Goal: Navigation & Orientation: Understand site structure

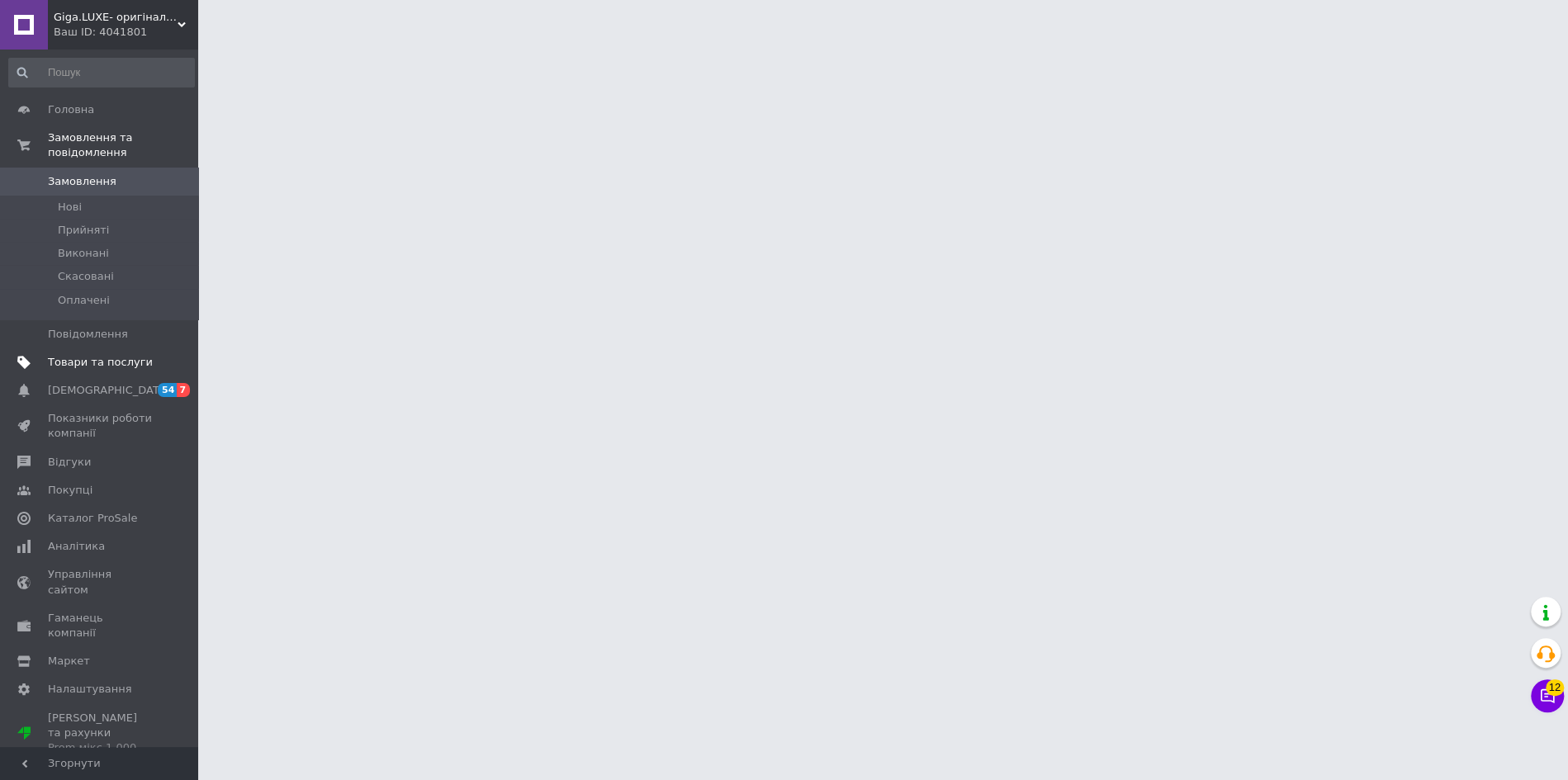
click at [96, 367] on span "Товари та послуги" at bounding box center [100, 362] width 104 height 15
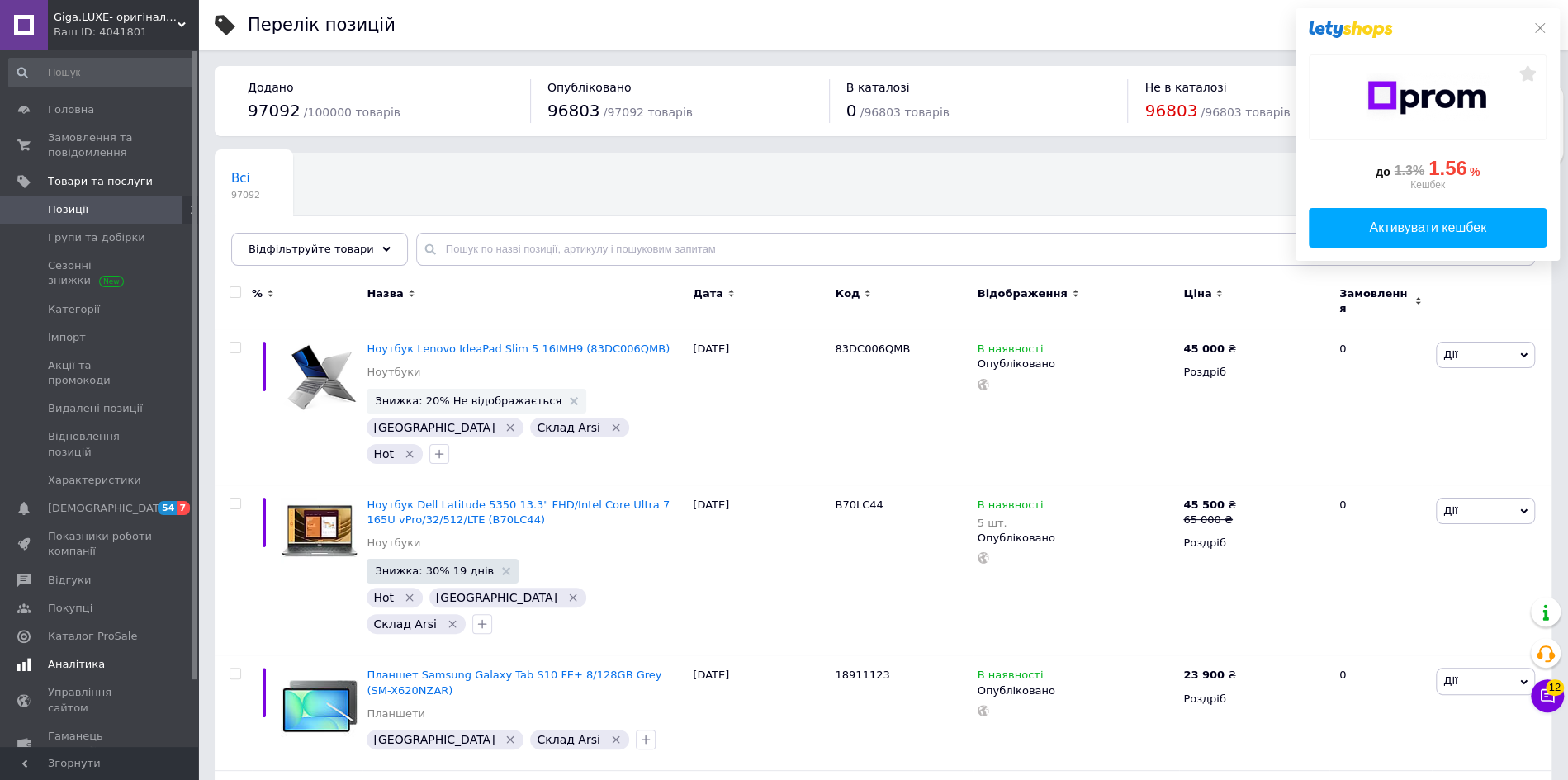
click at [99, 657] on span "Аналітика" at bounding box center [100, 664] width 104 height 15
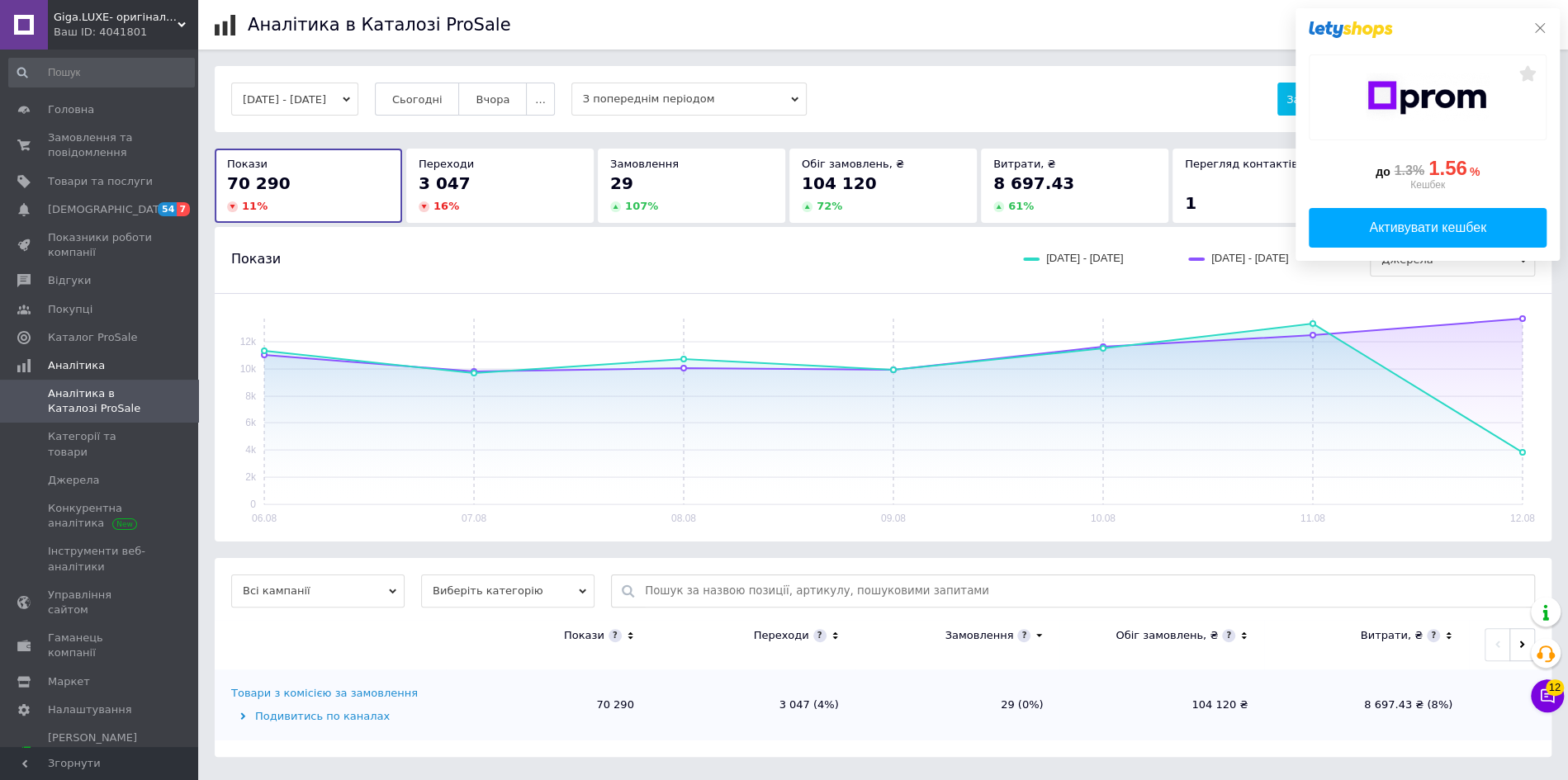
click at [1541, 30] on icon at bounding box center [1540, 28] width 10 height 10
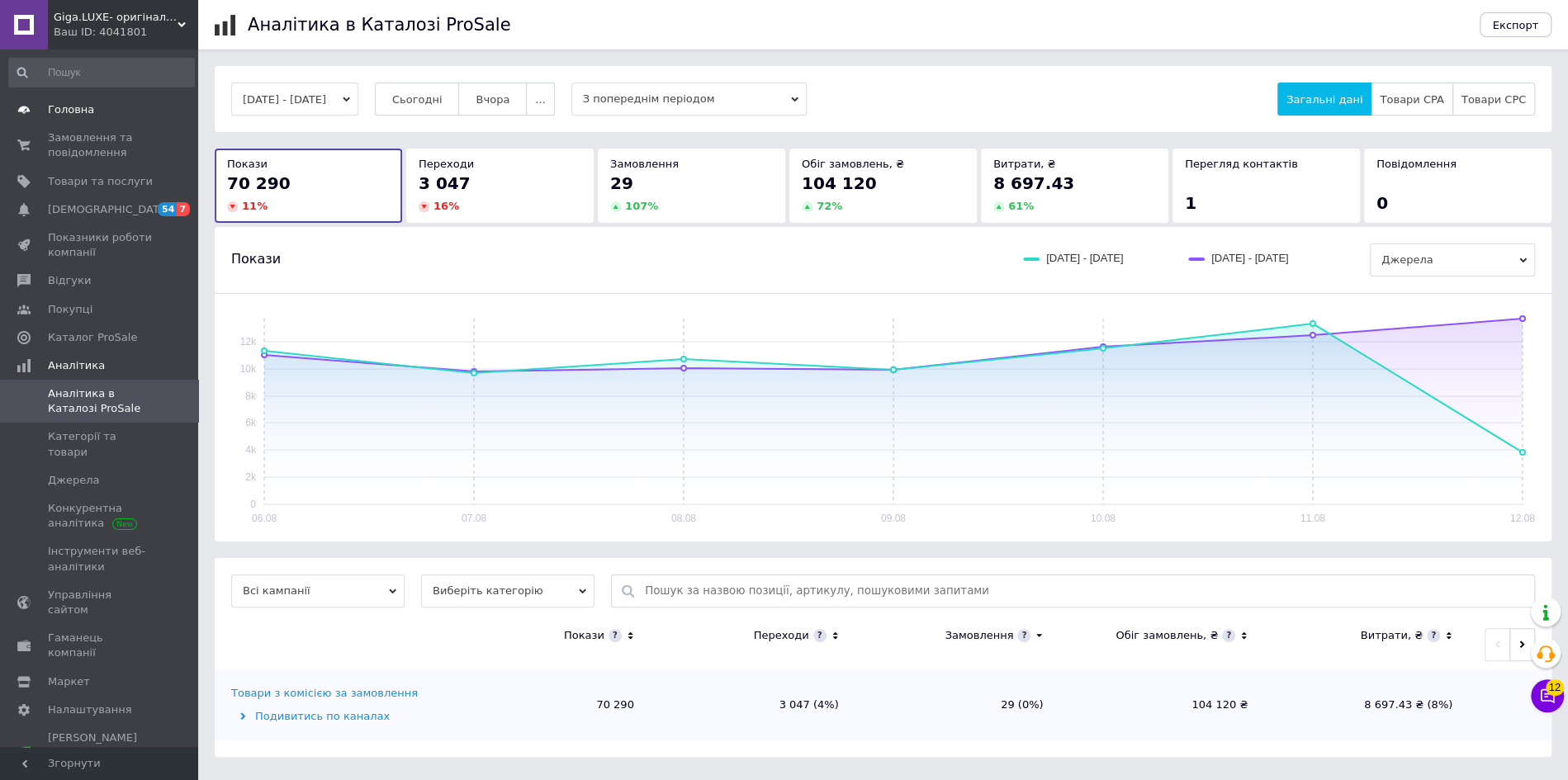
click at [98, 104] on span "Головна" at bounding box center [100, 110] width 104 height 15
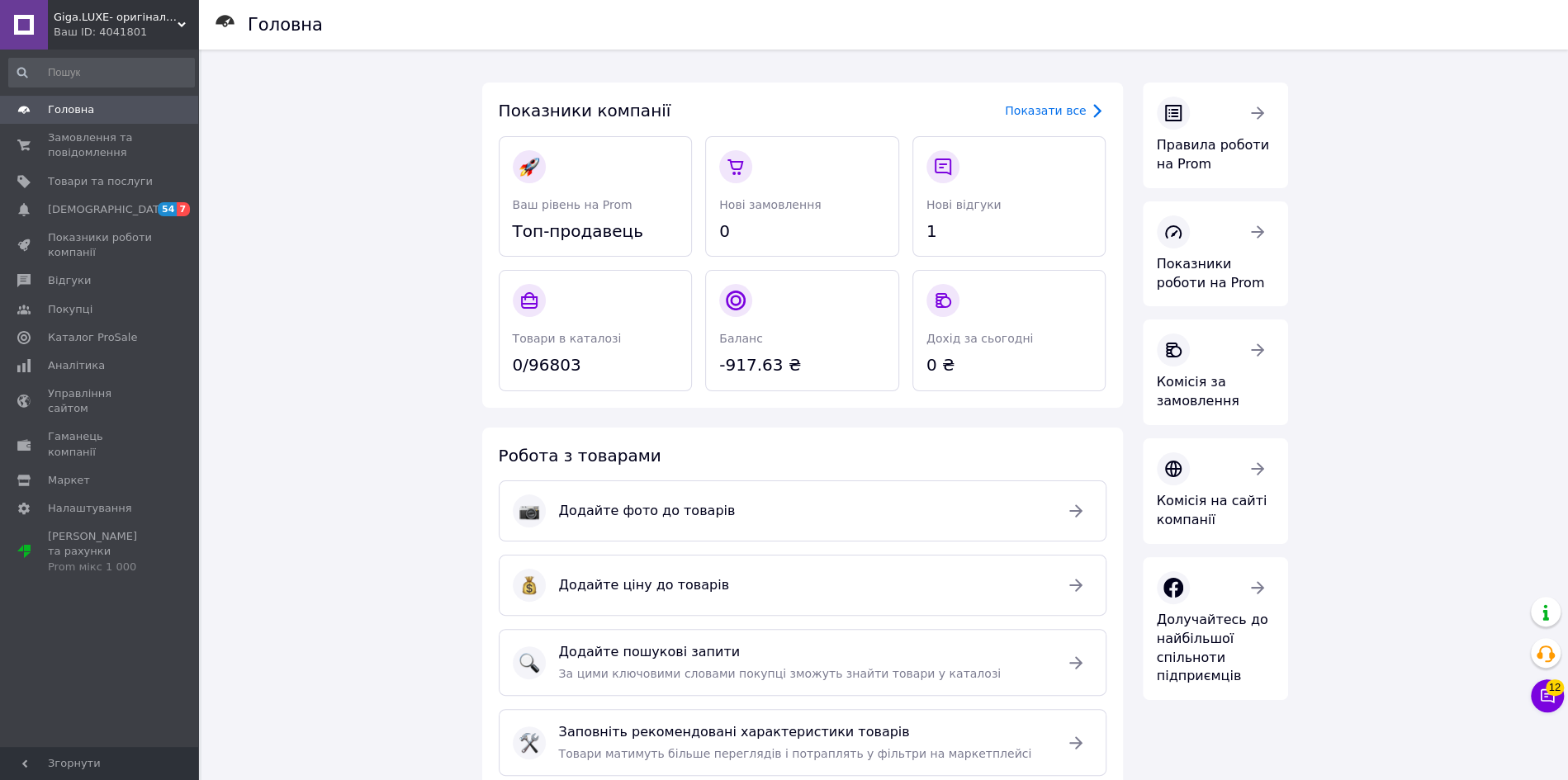
click at [137, 14] on span "Giga.LUXE- оригінальна техніка" at bounding box center [116, 17] width 124 height 15
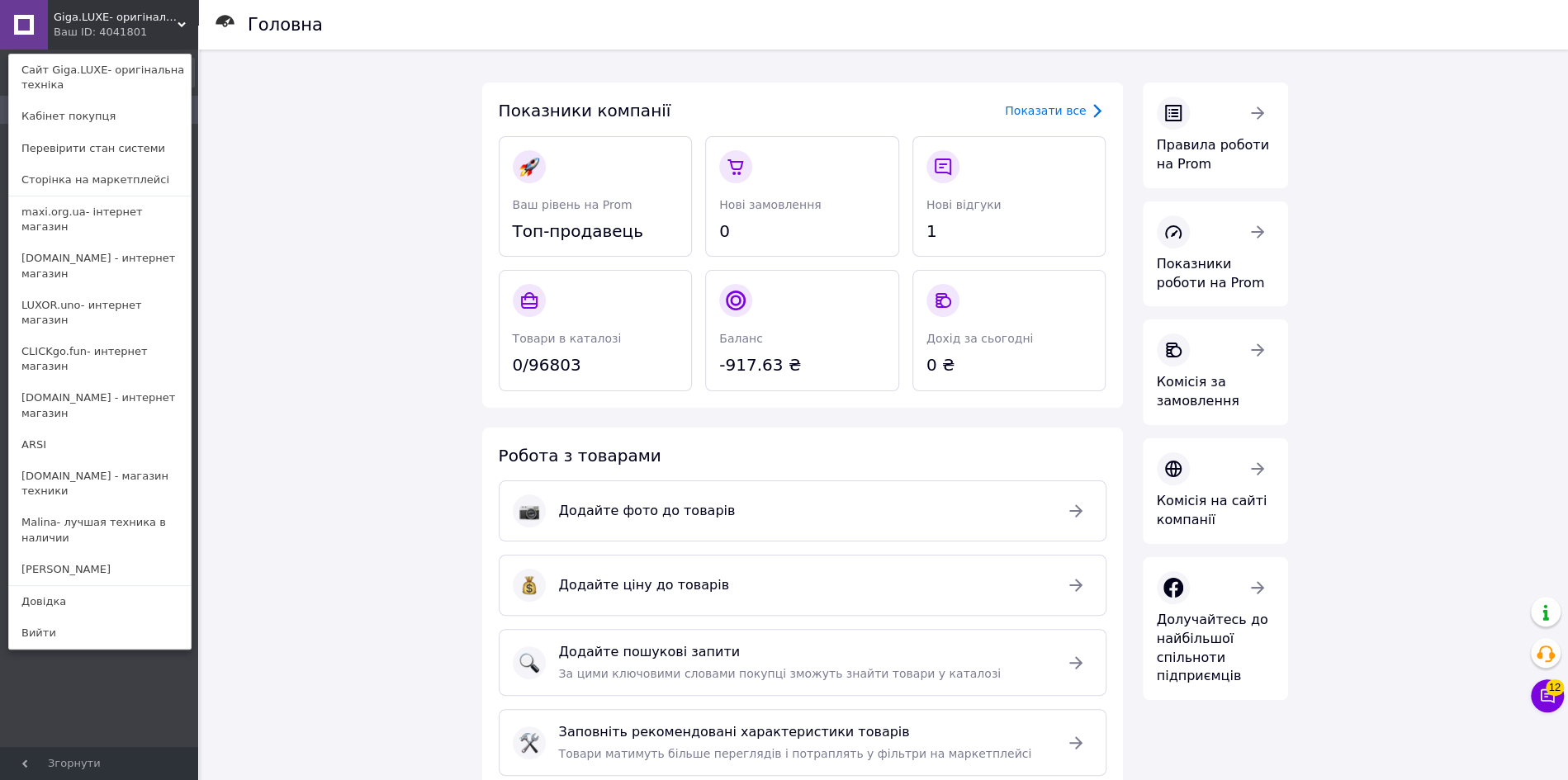
click at [137, 14] on span "Giga.LUXE- оригінальна техніка" at bounding box center [116, 17] width 124 height 15
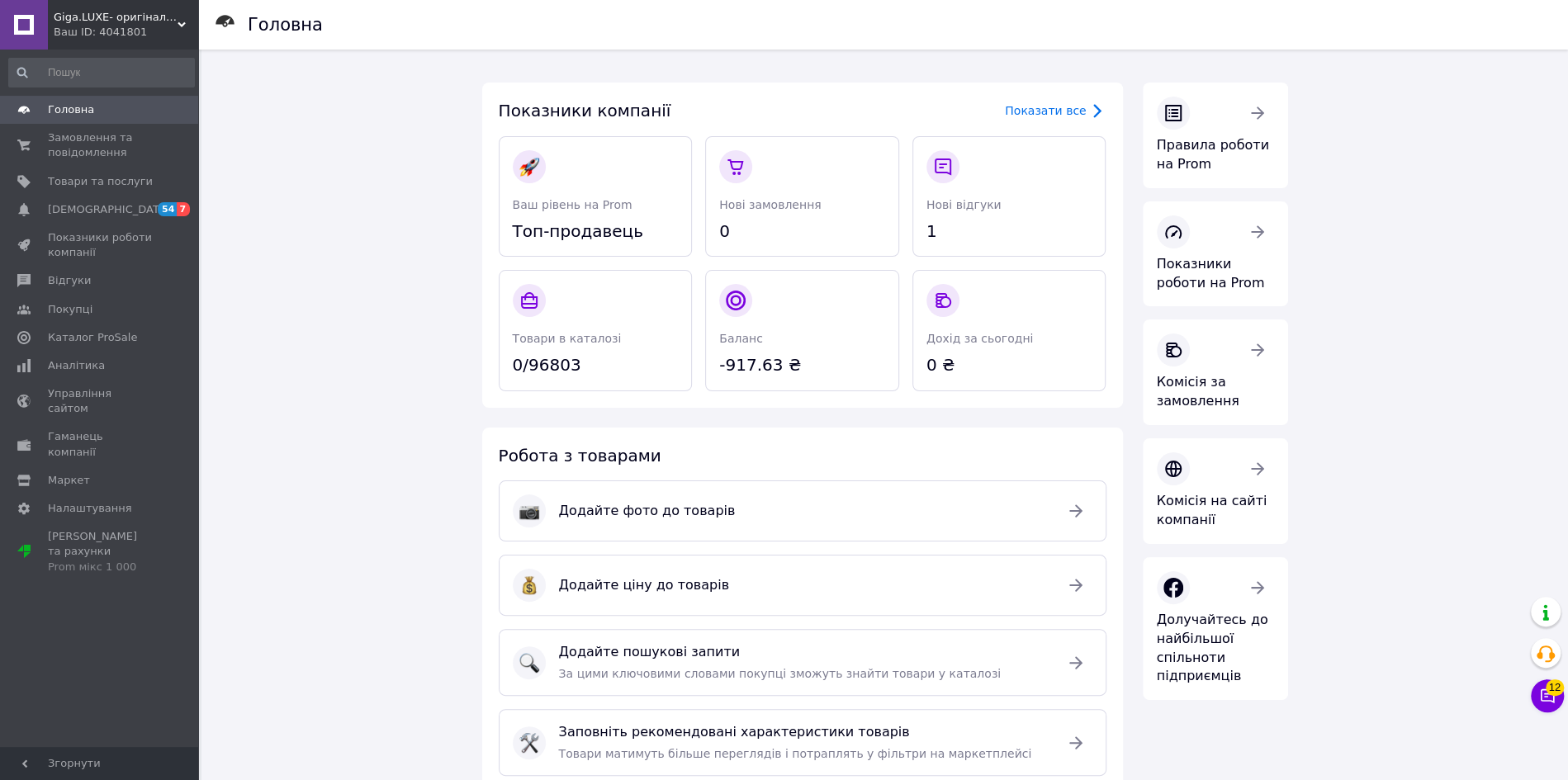
click at [137, 14] on span "Giga.LUXE- оригінальна техніка" at bounding box center [116, 17] width 124 height 15
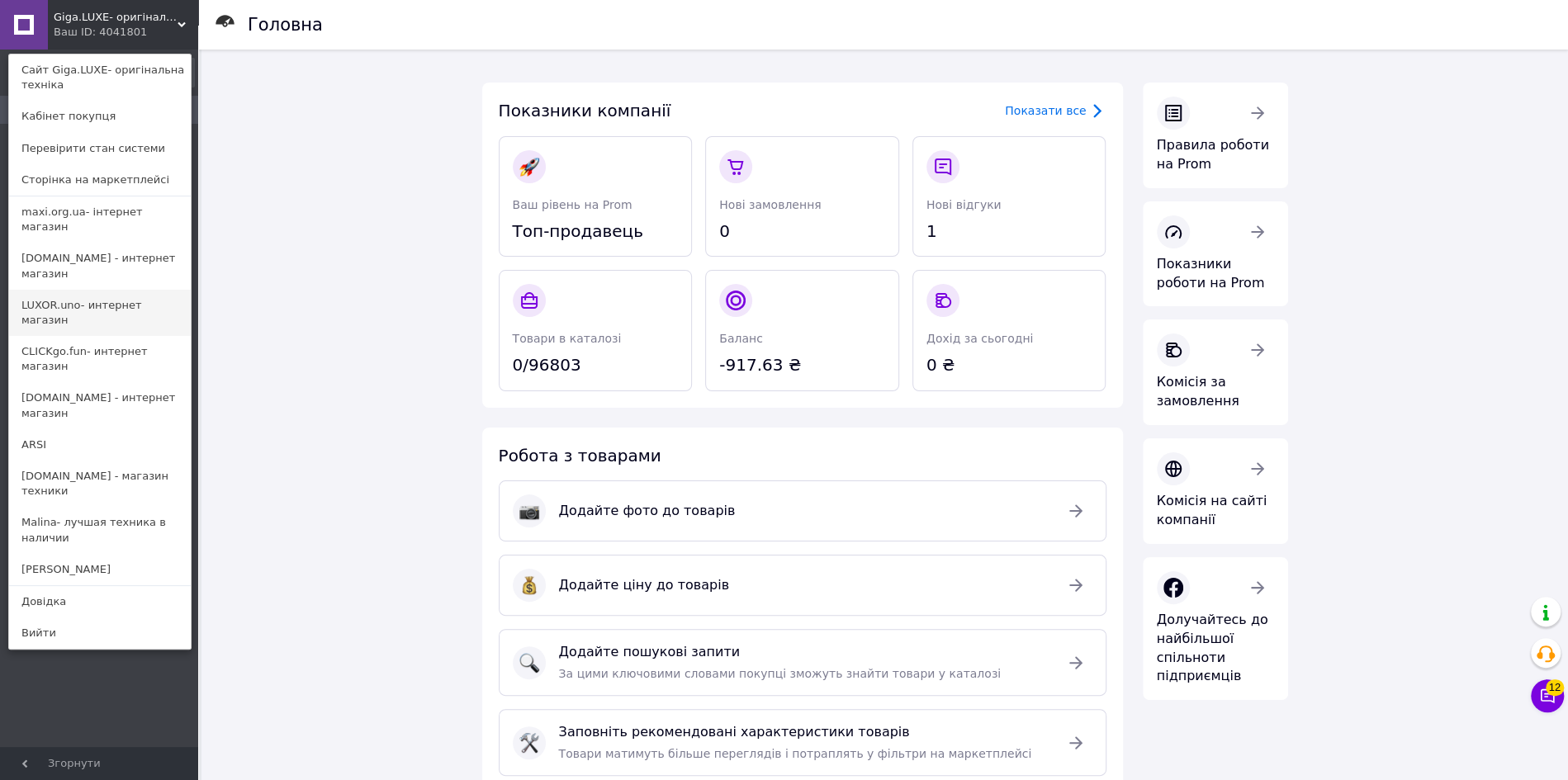
click at [111, 290] on link "LUXOR.uno- интернет магазин" at bounding box center [99, 313] width 182 height 46
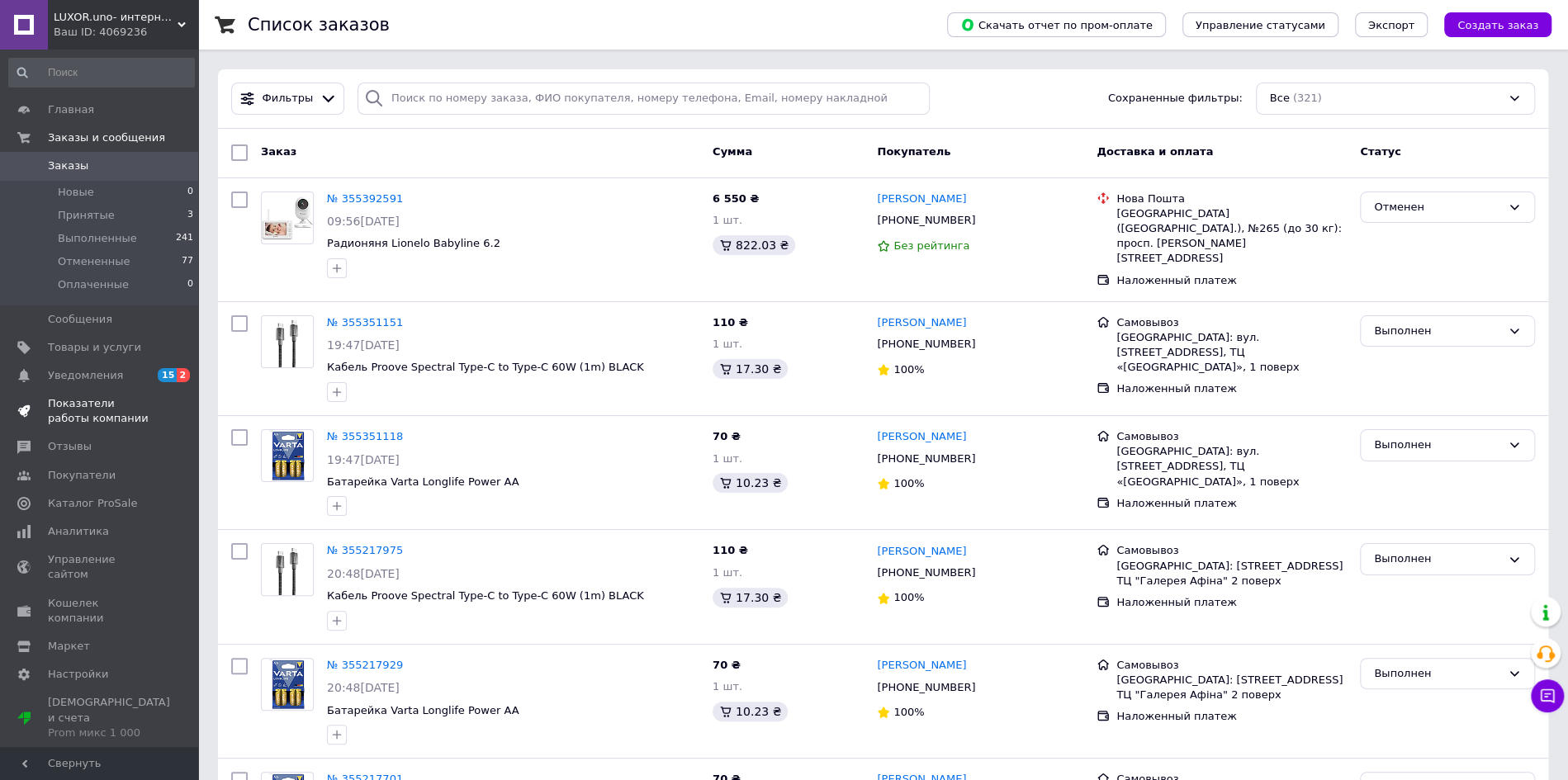
click at [114, 408] on span "Показатели работы компании" at bounding box center [100, 411] width 104 height 30
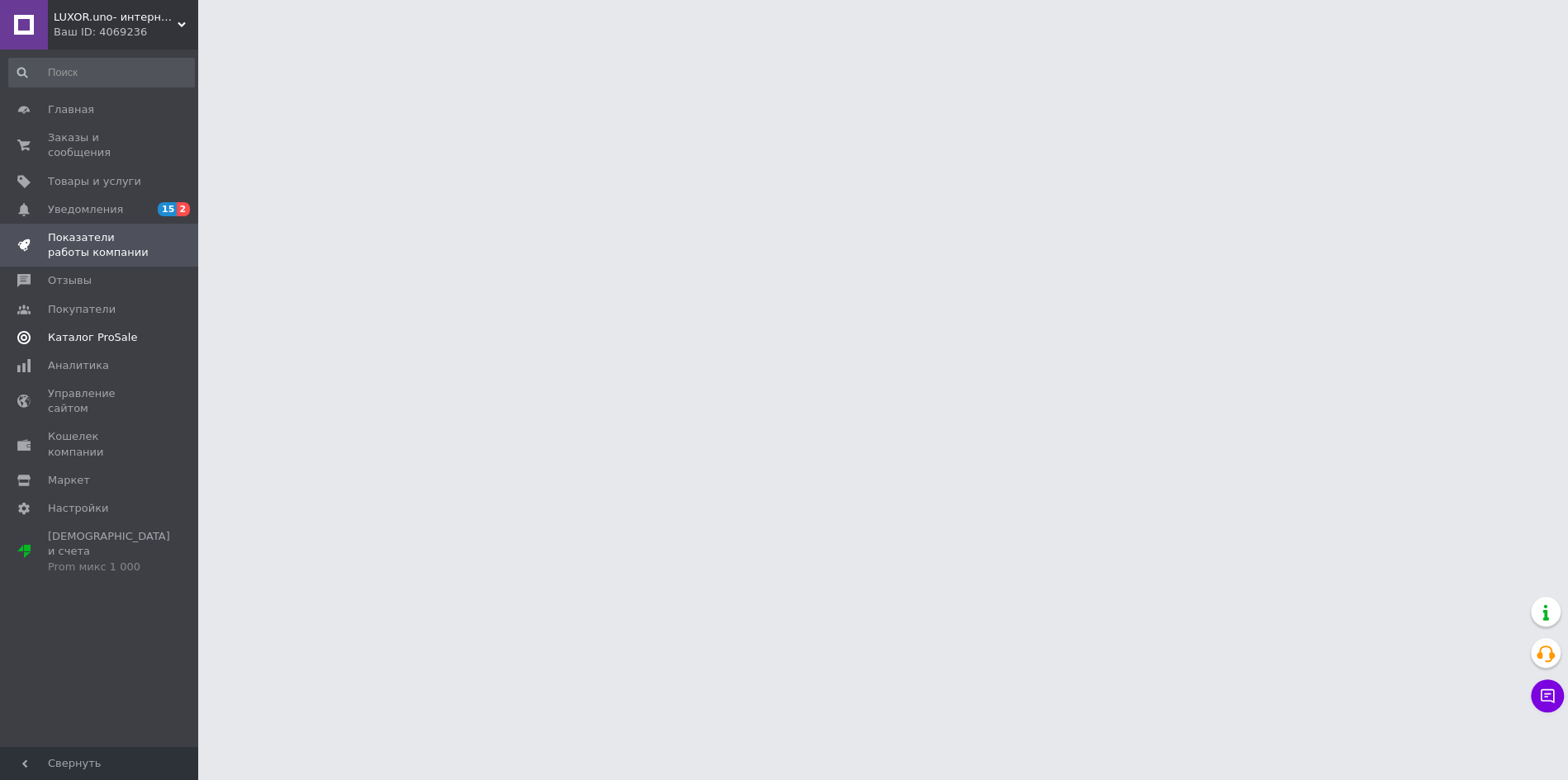
click at [89, 333] on span "Каталог ProSale" at bounding box center [92, 337] width 89 height 15
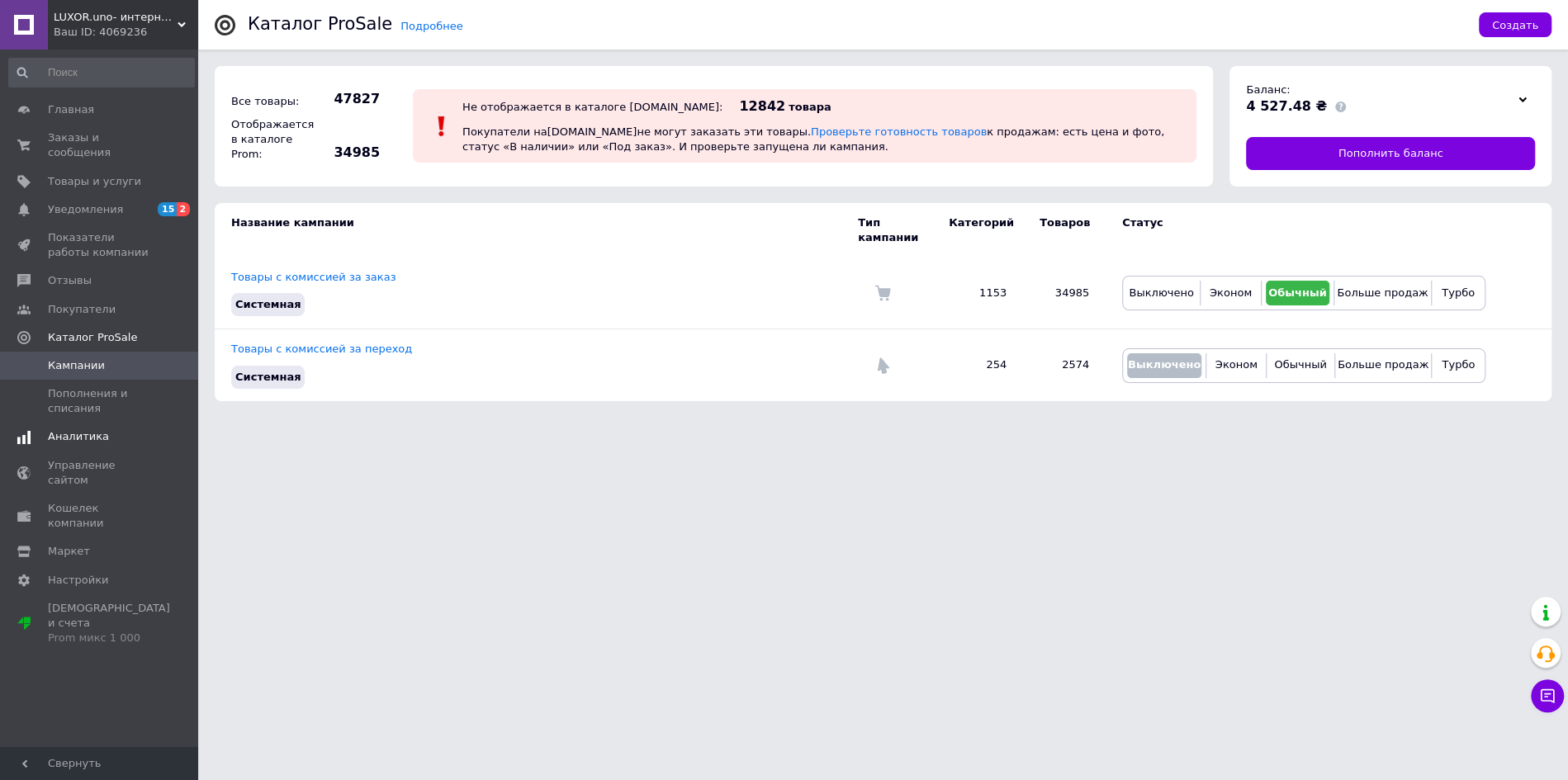
click at [95, 434] on span "Аналитика" at bounding box center [78, 436] width 61 height 15
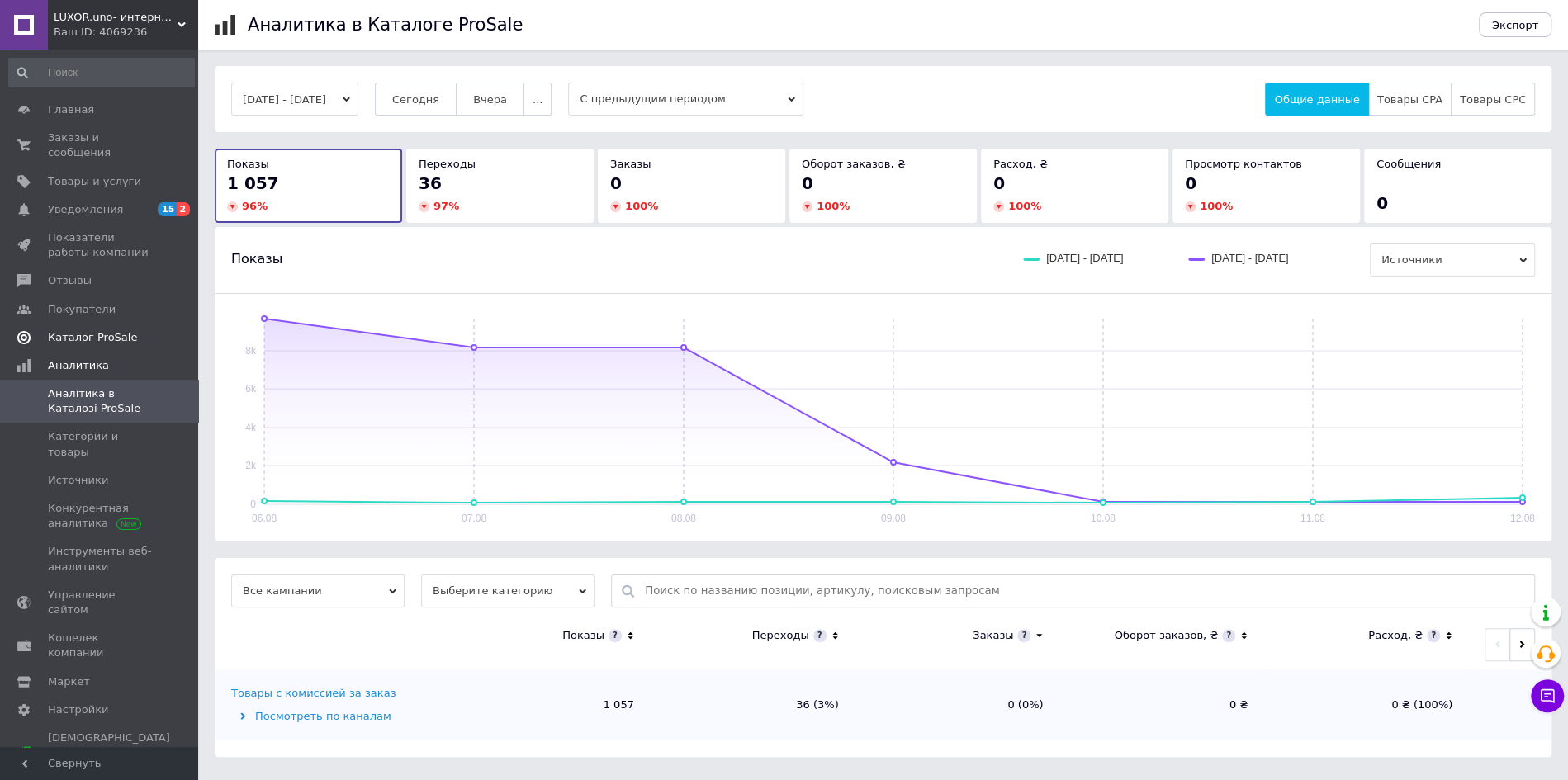
click at [77, 329] on link "Каталог ProSale" at bounding box center [101, 338] width 203 height 28
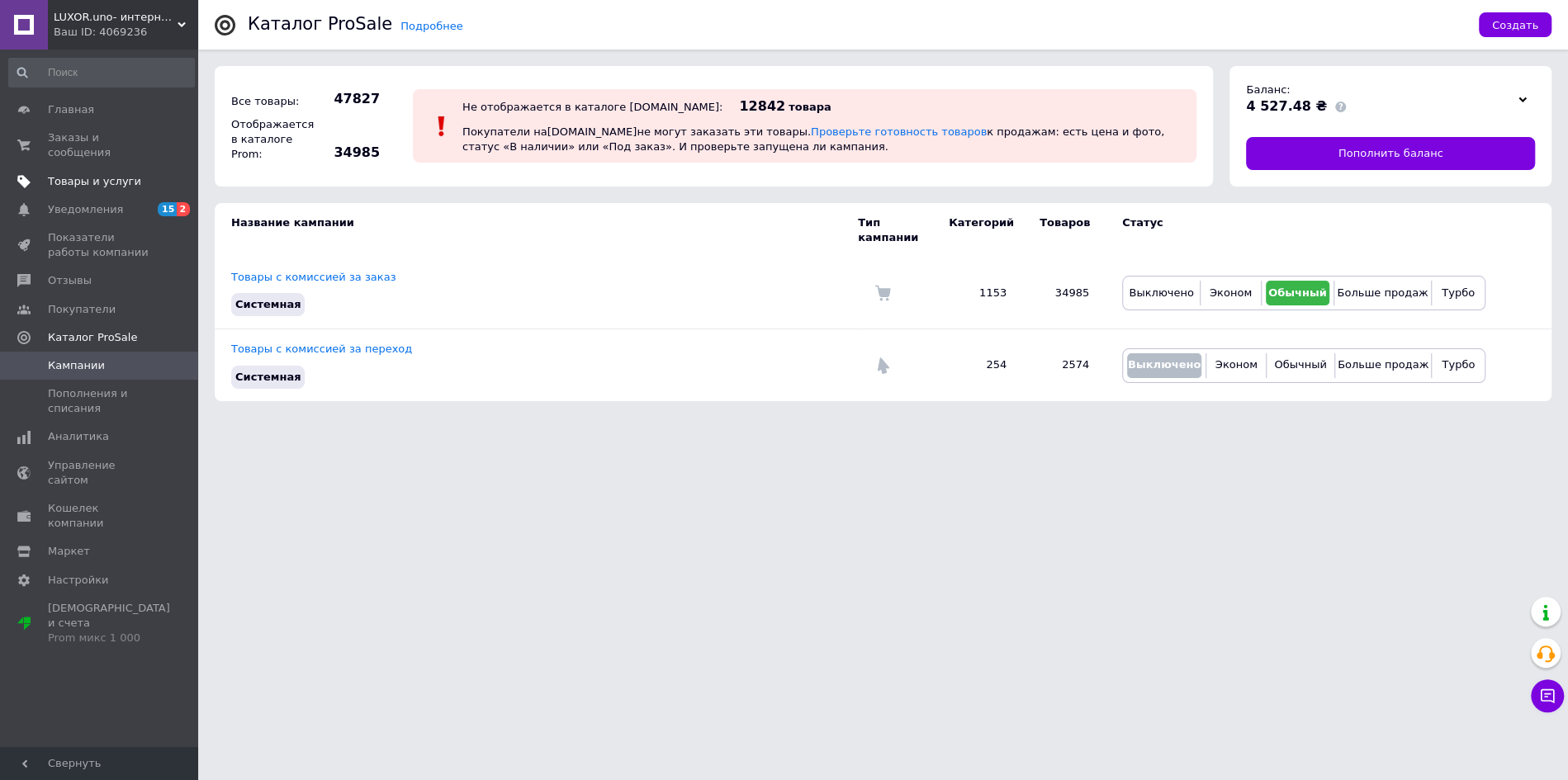
click at [58, 193] on link "Товары и услуги" at bounding box center [101, 182] width 203 height 28
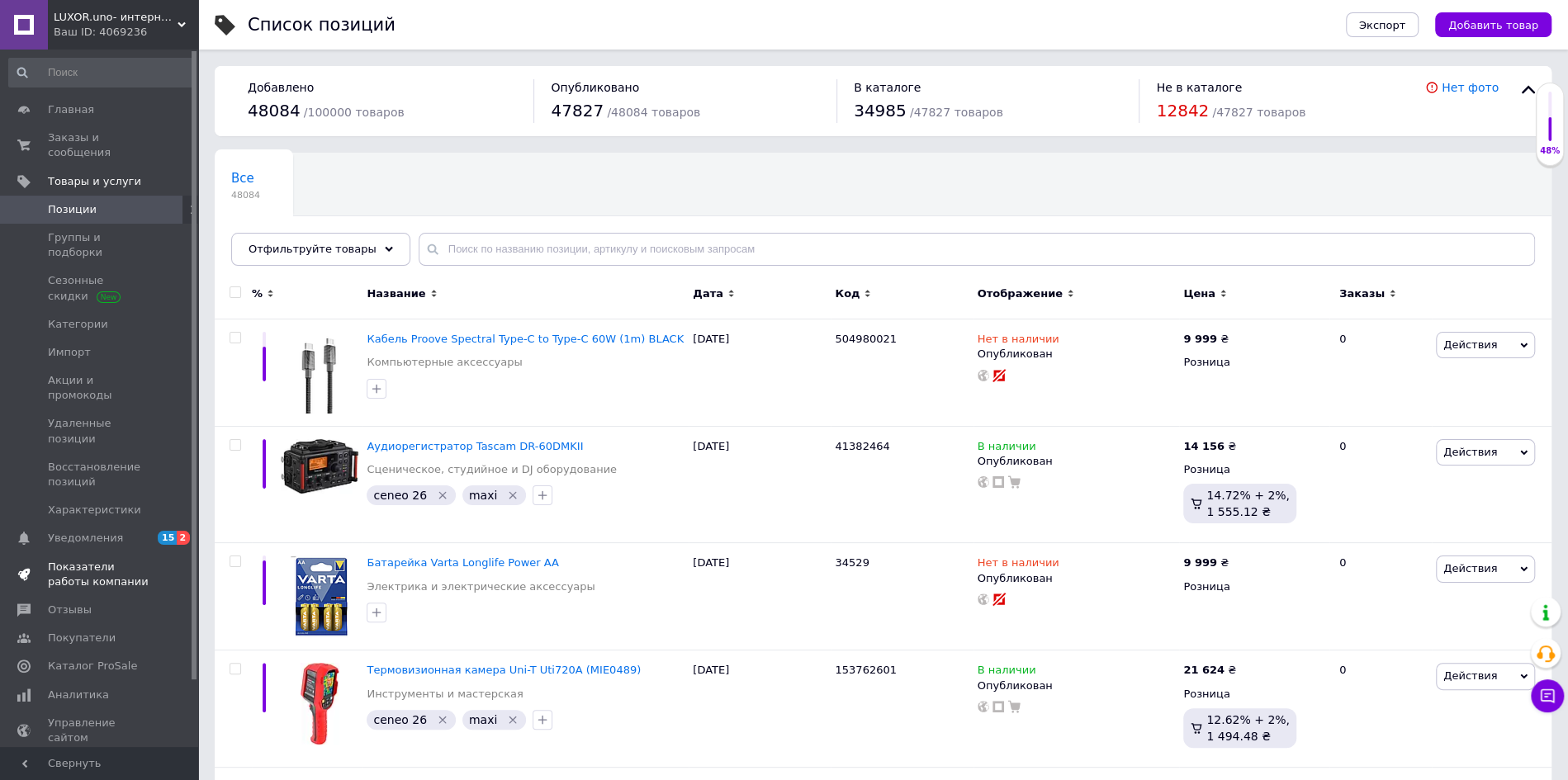
click at [107, 560] on span "Показатели работы компании" at bounding box center [100, 575] width 104 height 30
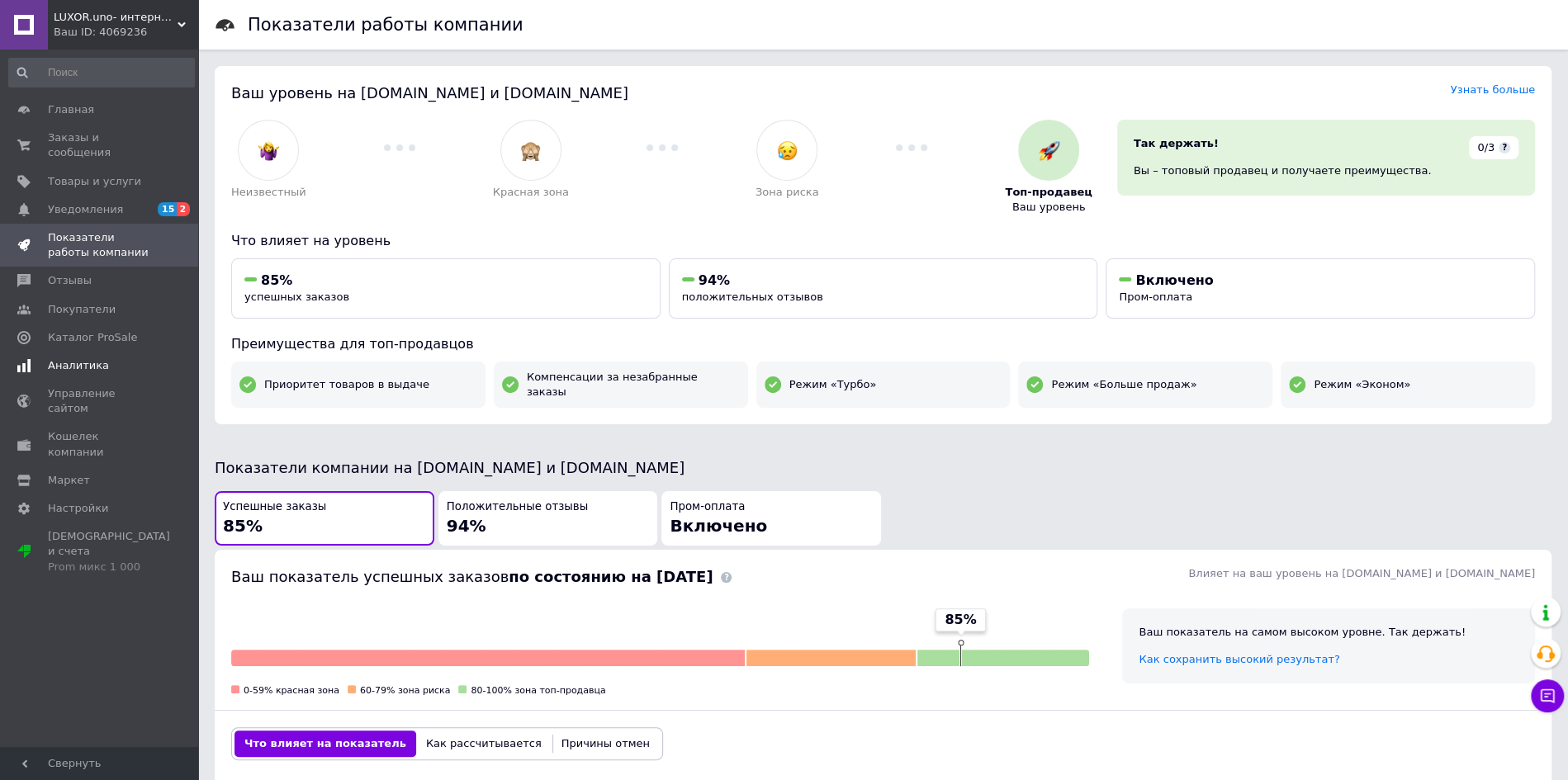
click at [102, 365] on span "Аналитика" at bounding box center [78, 366] width 61 height 15
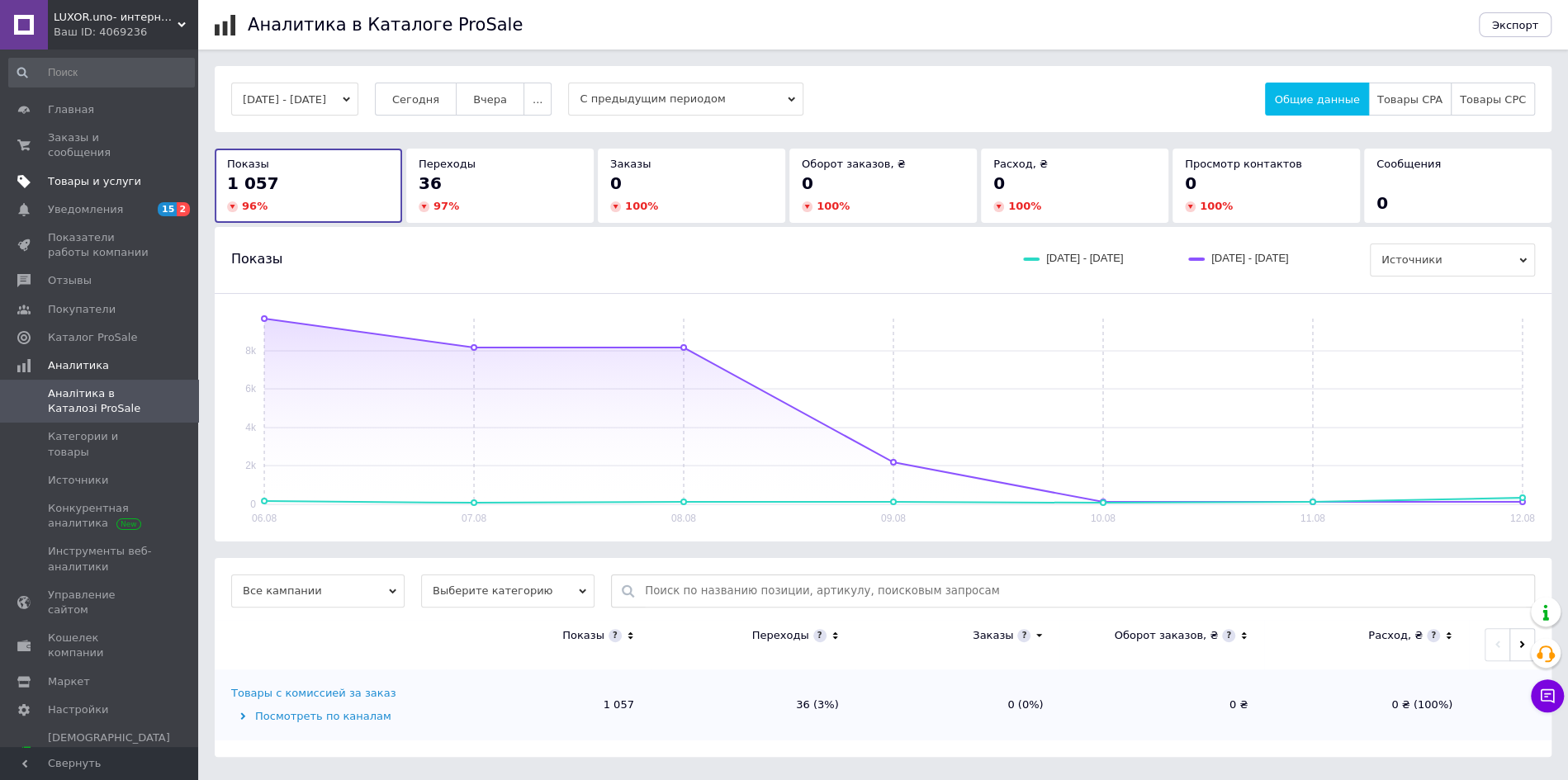
click at [103, 185] on span "Товары и услуги" at bounding box center [94, 181] width 93 height 15
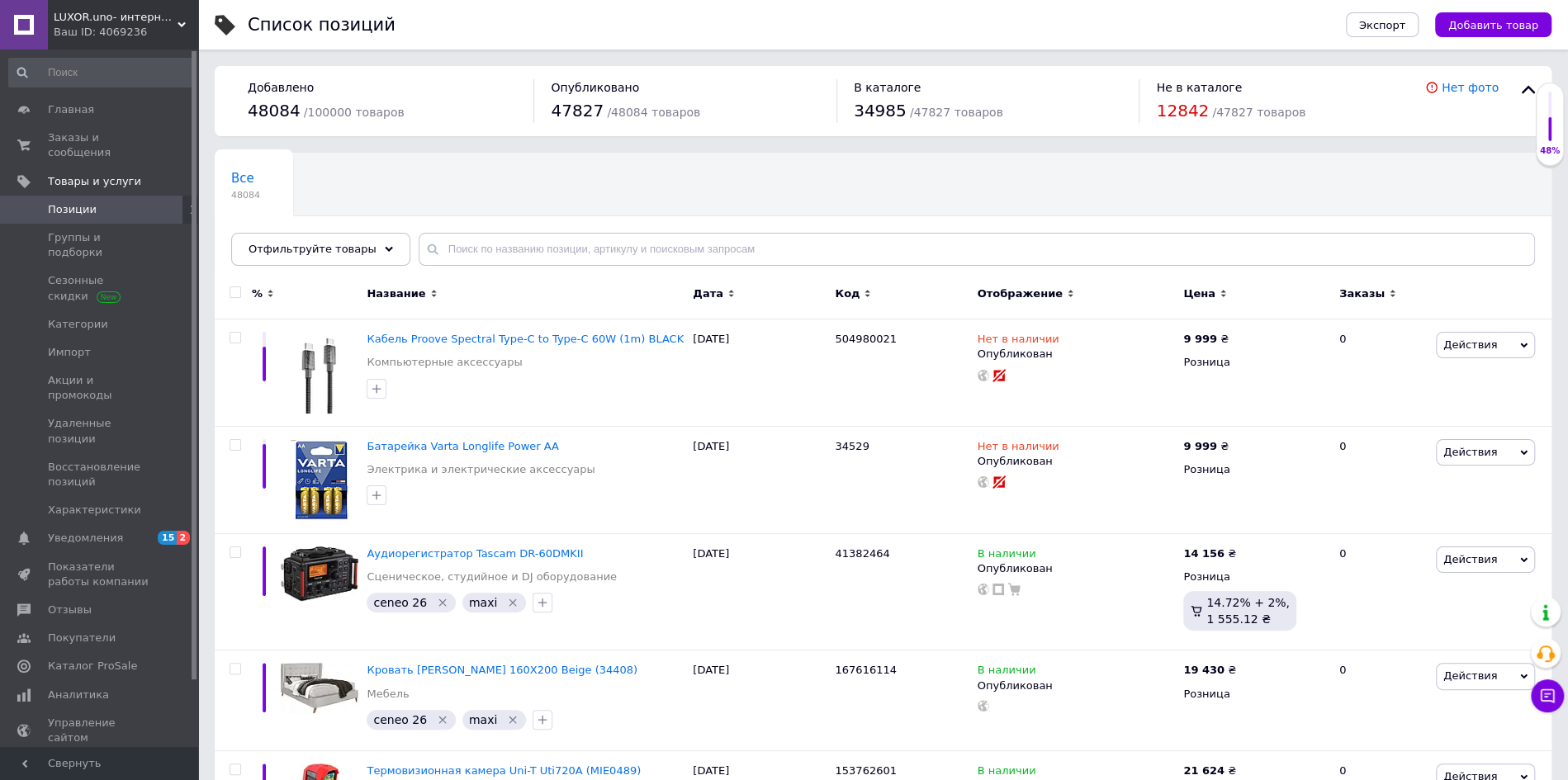
click at [122, 21] on span "LUXOR.uno- интернет магазин" at bounding box center [116, 17] width 124 height 15
